Goal: Navigation & Orientation: Find specific page/section

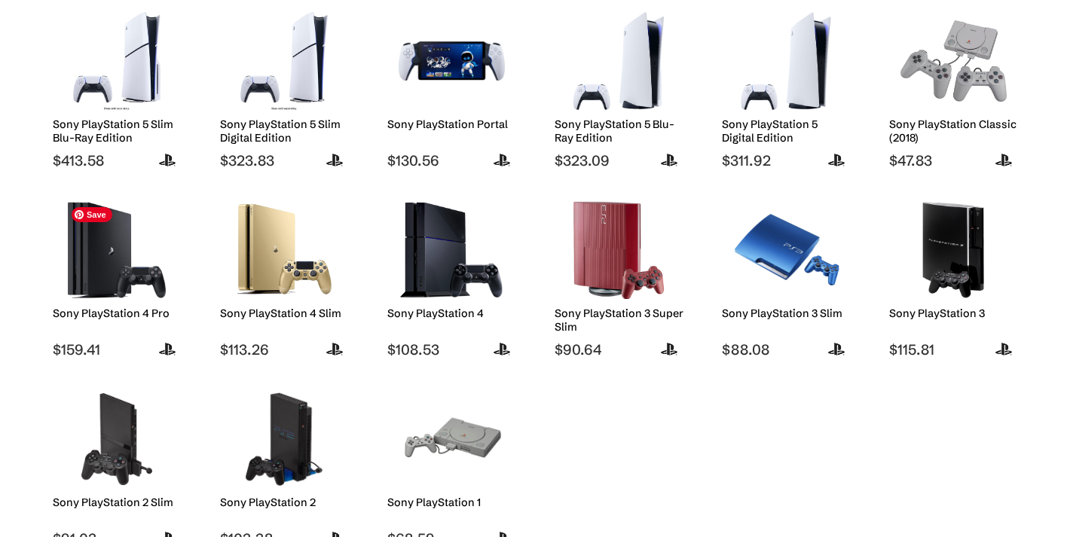
scroll to position [250, 0]
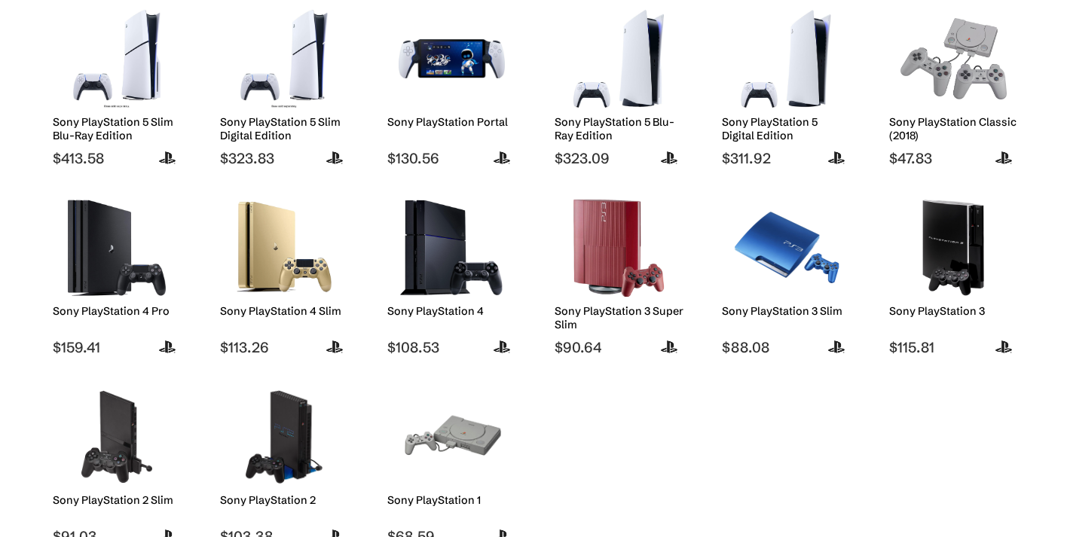
drag, startPoint x: 106, startPoint y: 351, endPoint x: 152, endPoint y: 251, distance: 110.0
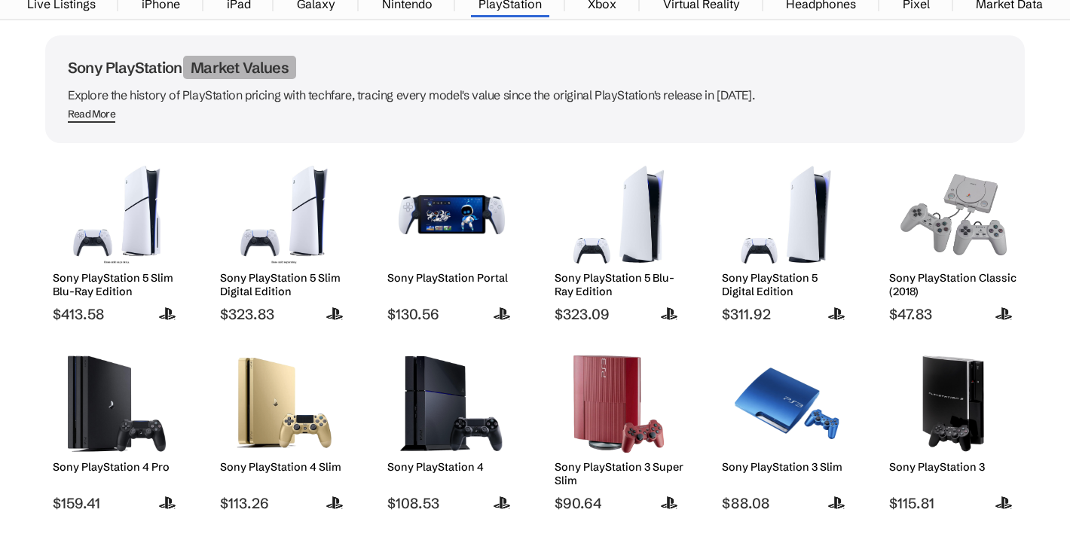
scroll to position [0, 0]
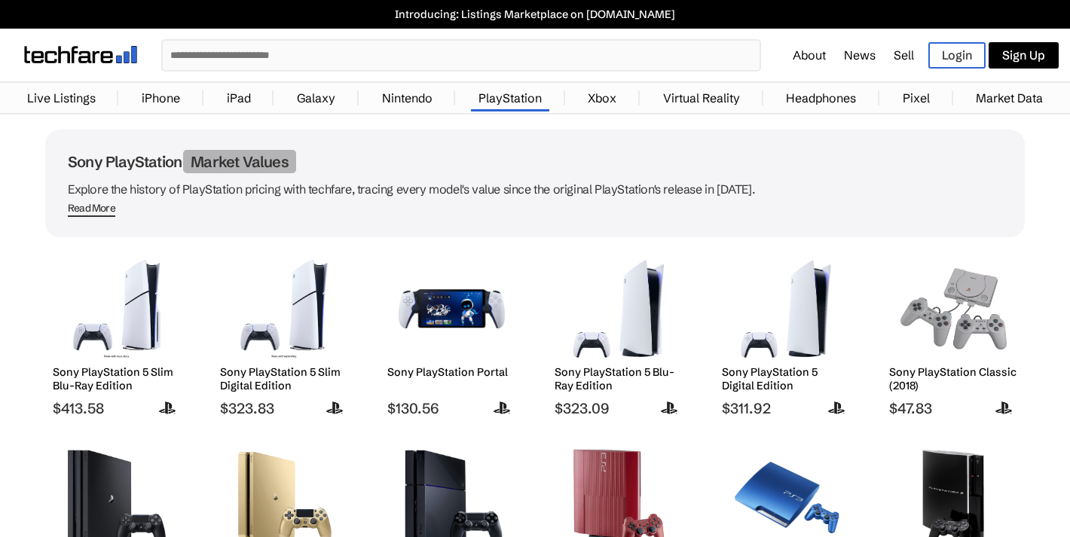
click at [409, 100] on link "Nintendo" at bounding box center [408, 98] width 66 height 30
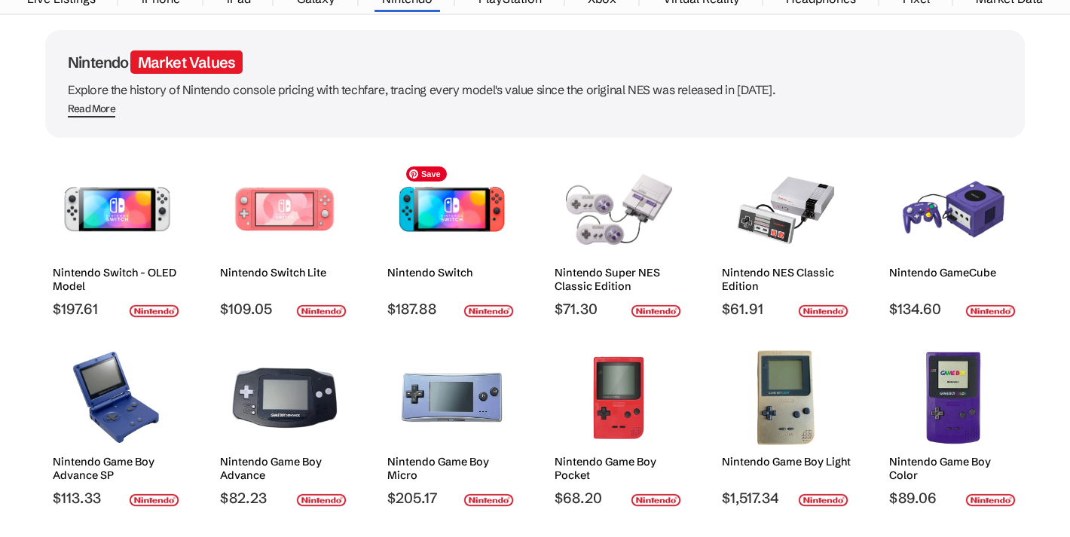
scroll to position [111, 0]
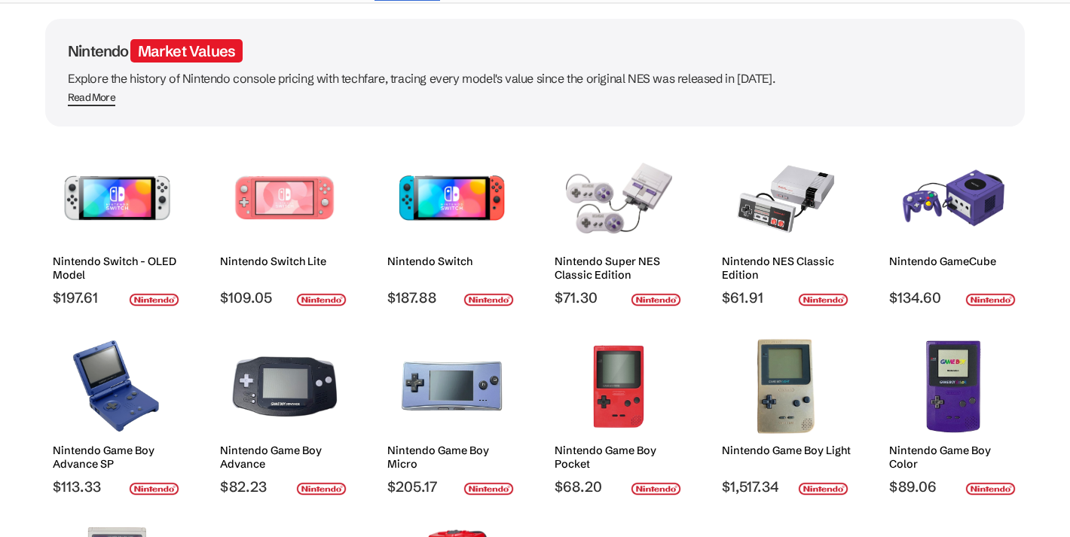
click at [439, 265] on h2 "Nintendo Switch" at bounding box center [451, 262] width 129 height 14
click at [479, 201] on img at bounding box center [452, 198] width 106 height 98
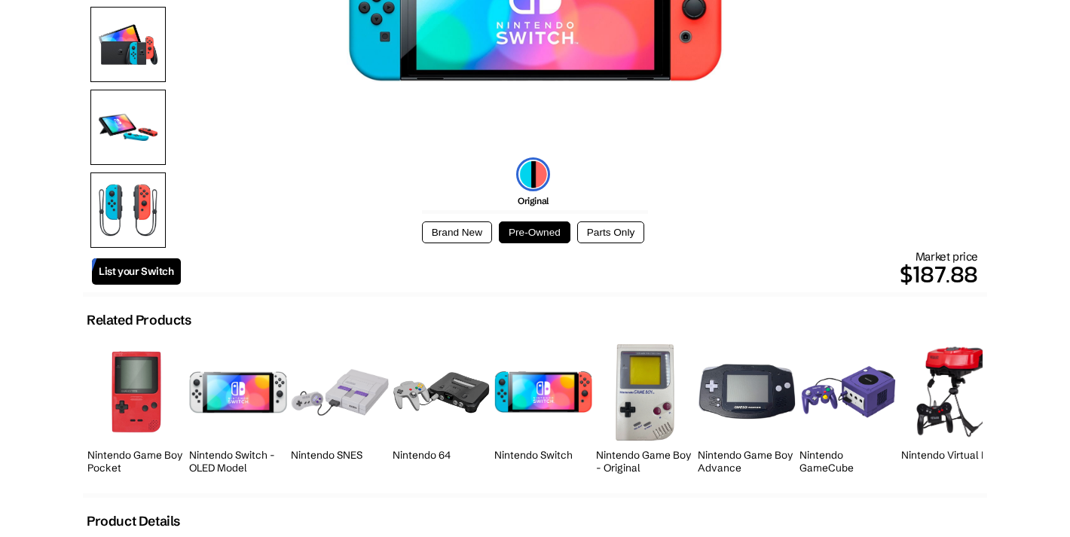
scroll to position [320, 0]
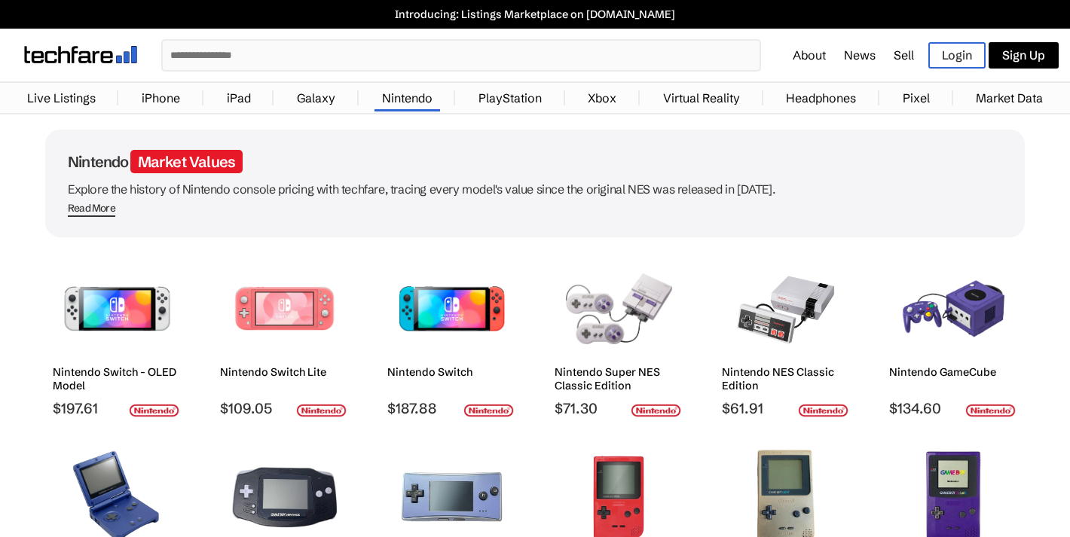
click at [502, 102] on link "PlayStation" at bounding box center [510, 98] width 78 height 30
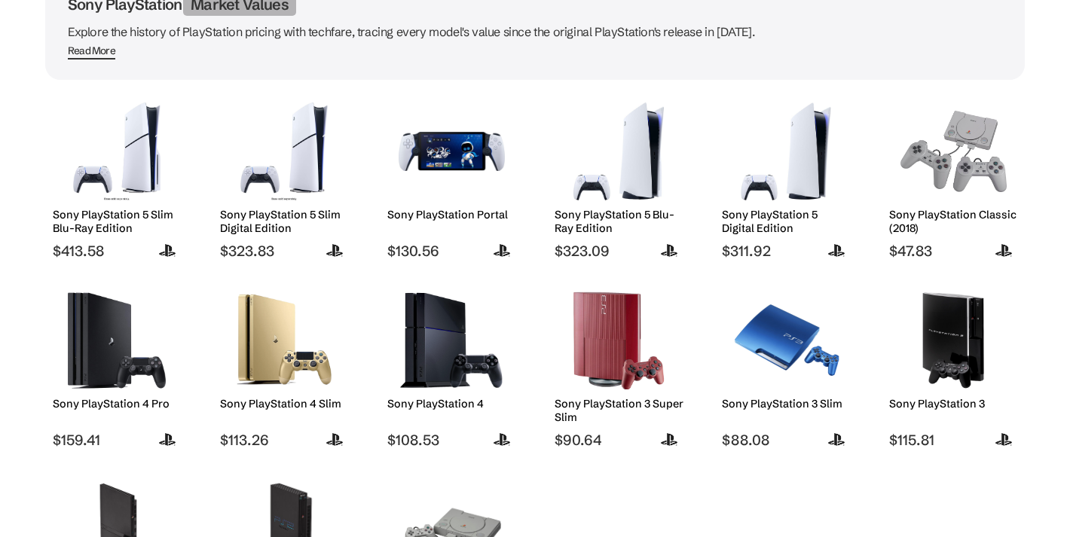
scroll to position [165, 0]
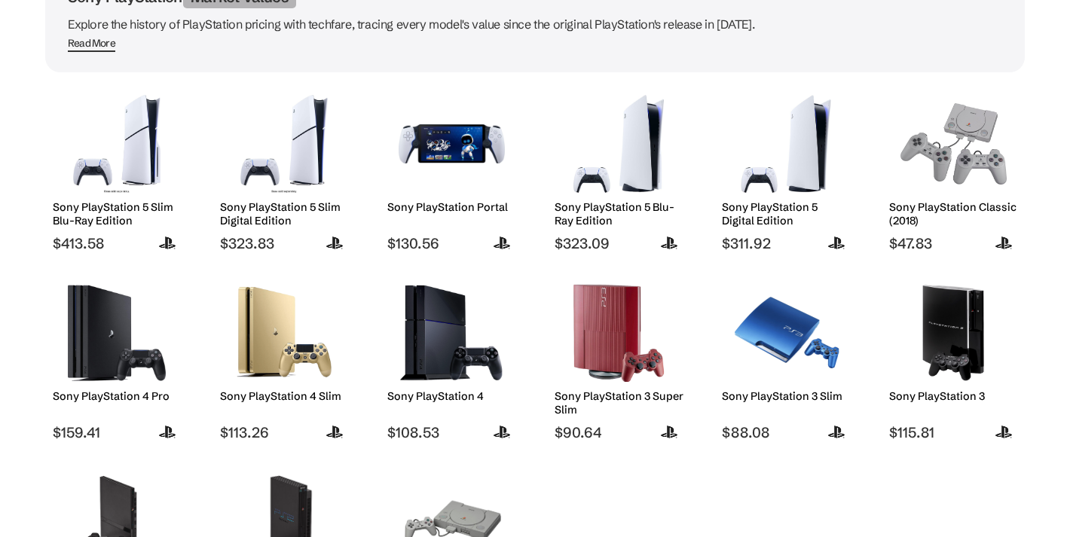
click at [268, 214] on h2 "Sony PlayStation 5 Slim Digital Edition" at bounding box center [284, 214] width 129 height 27
